Goal: Task Accomplishment & Management: Use online tool/utility

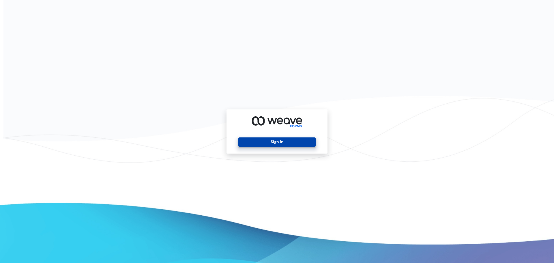
click at [275, 142] on button "Sign In" at bounding box center [276, 141] width 77 height 9
